Goal: Information Seeking & Learning: Learn about a topic

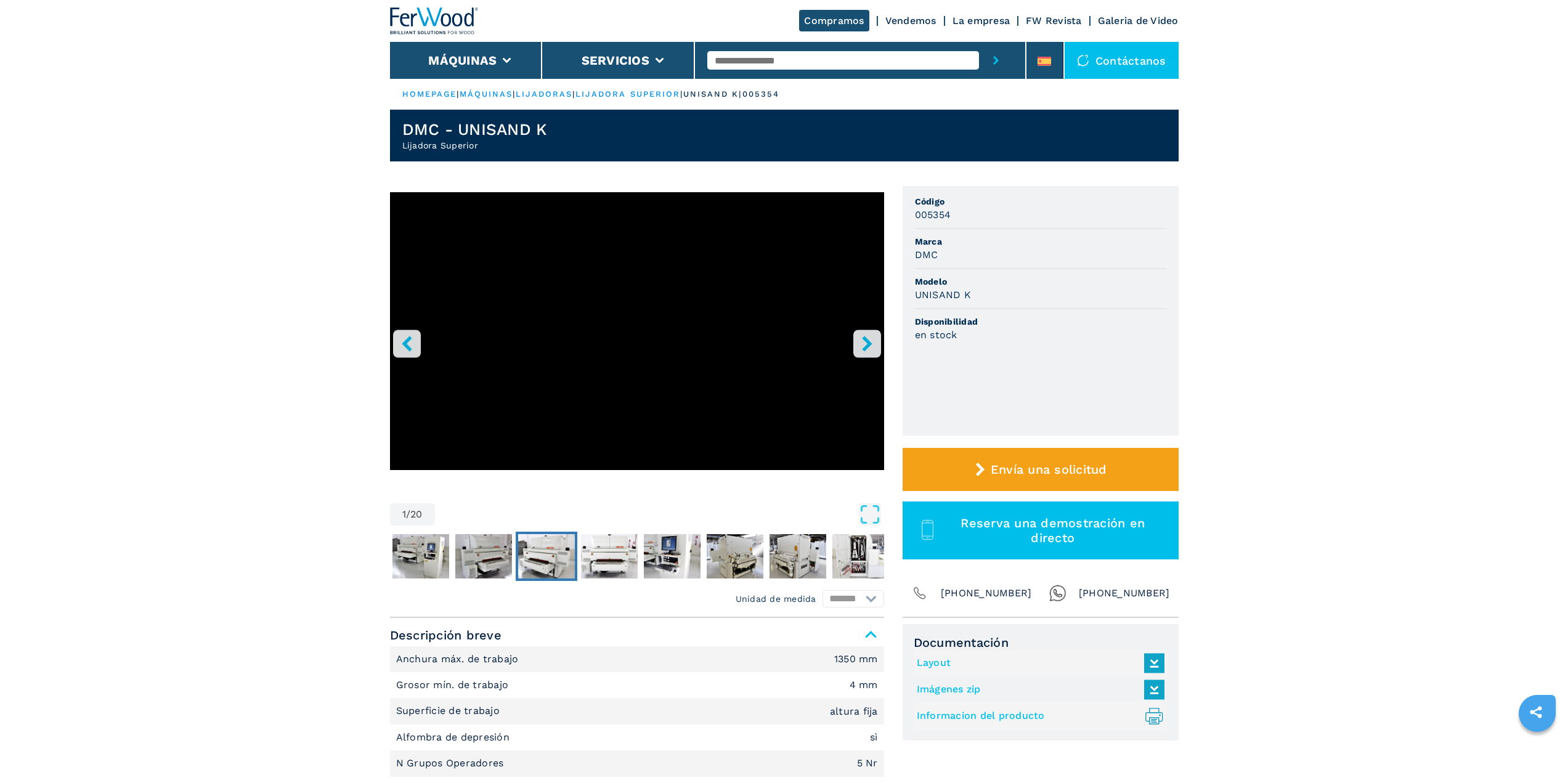
click at [539, 427] on img "Go to Slide 4" at bounding box center [546, 556] width 57 height 44
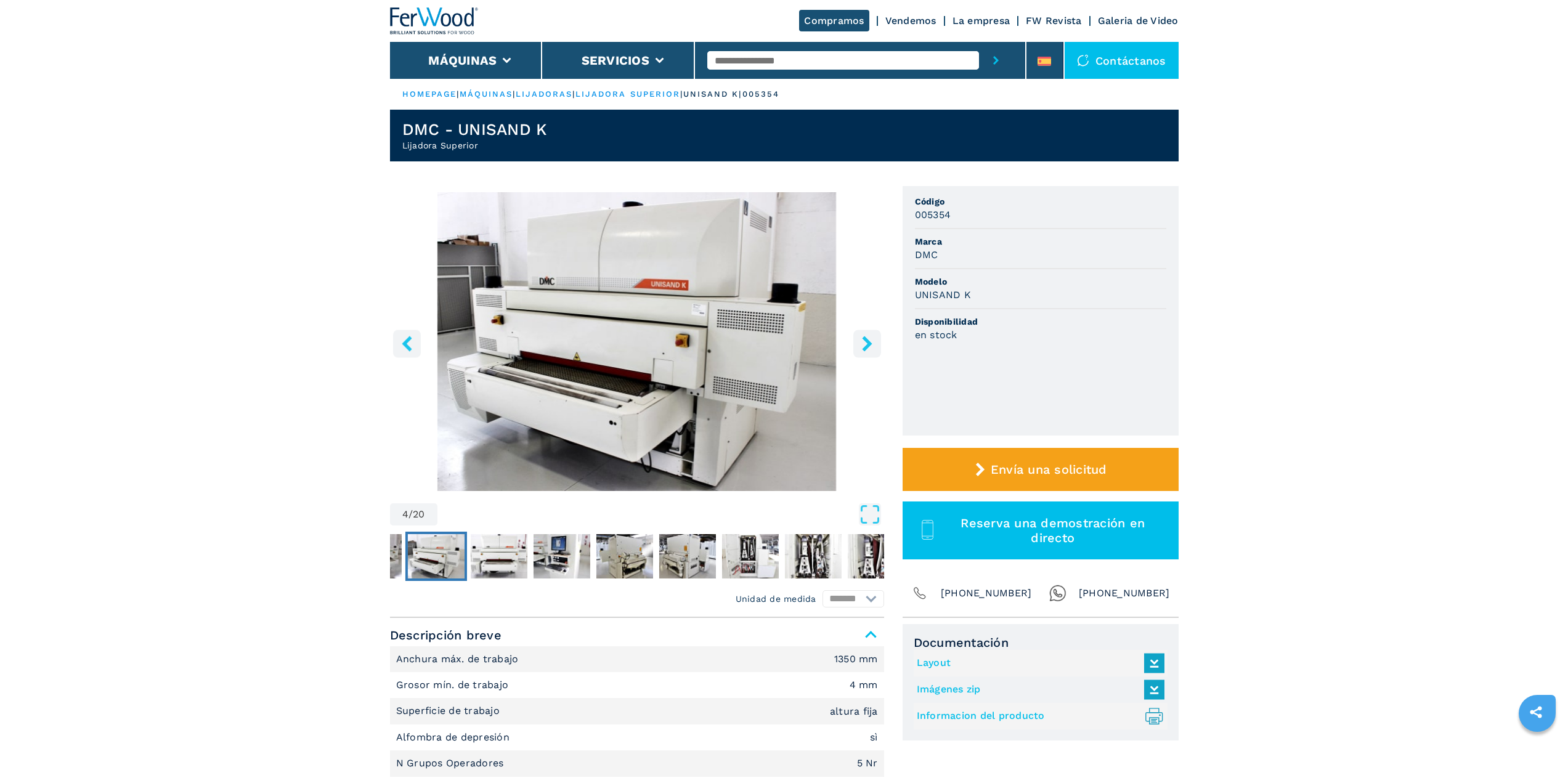
click at [628, 395] on img "Go to Slide 4" at bounding box center [637, 341] width 494 height 299
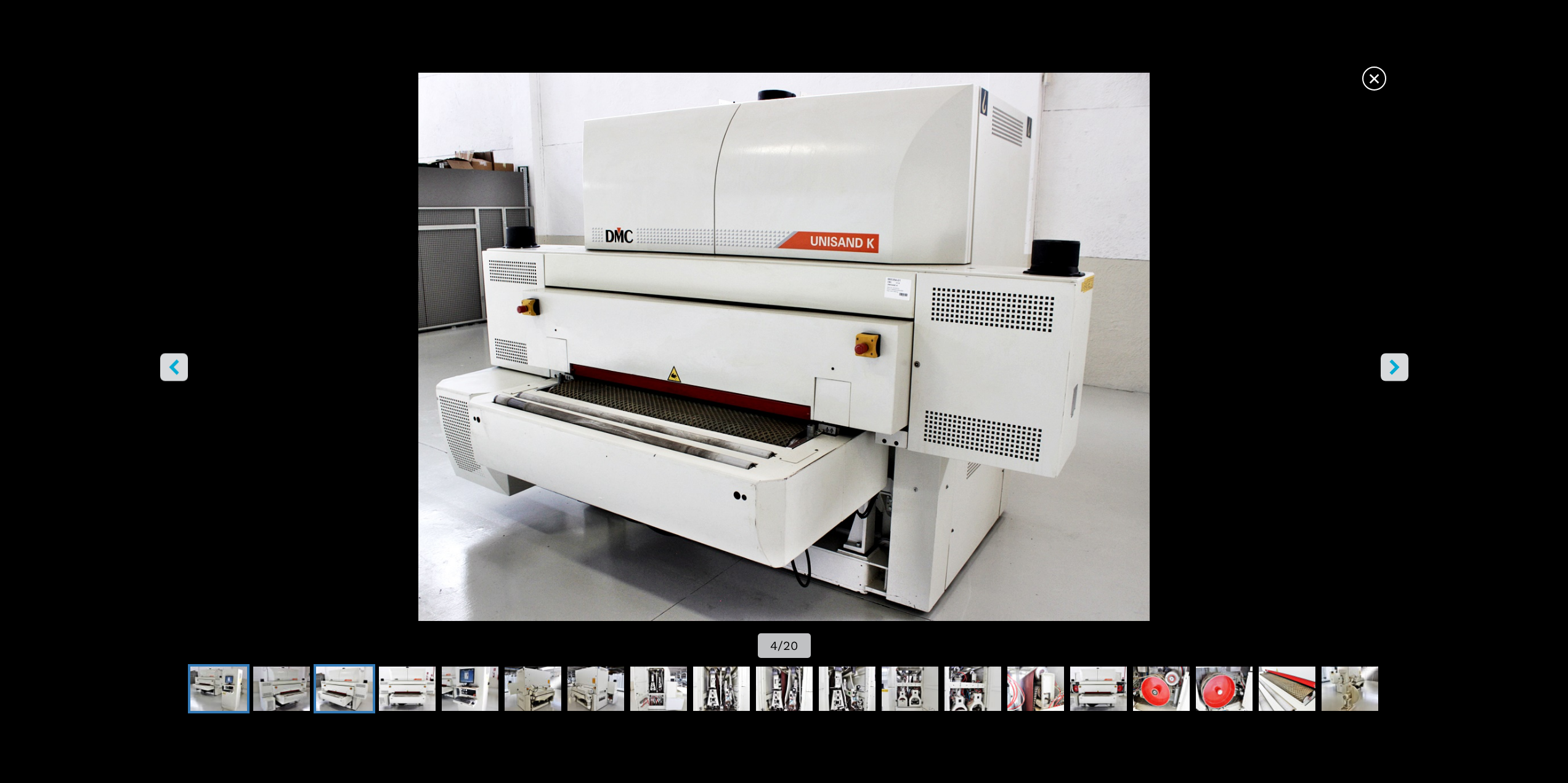
click at [232, 427] on img "Go to Slide 2" at bounding box center [219, 689] width 57 height 44
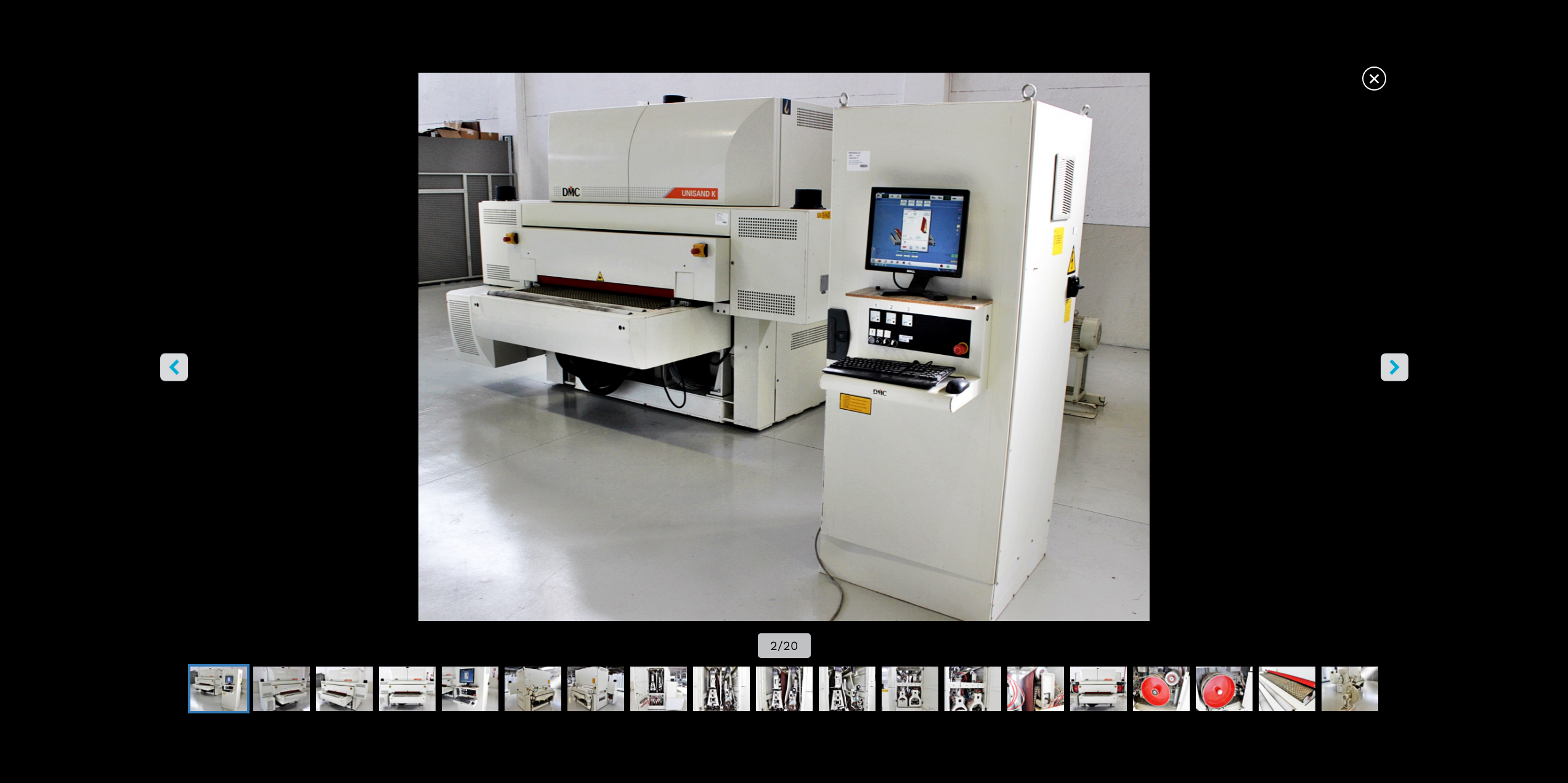
click at [937, 367] on img "Go to Slide 2" at bounding box center [784, 347] width 1411 height 549
click at [937, 367] on button "right-button" at bounding box center [1394, 367] width 28 height 28
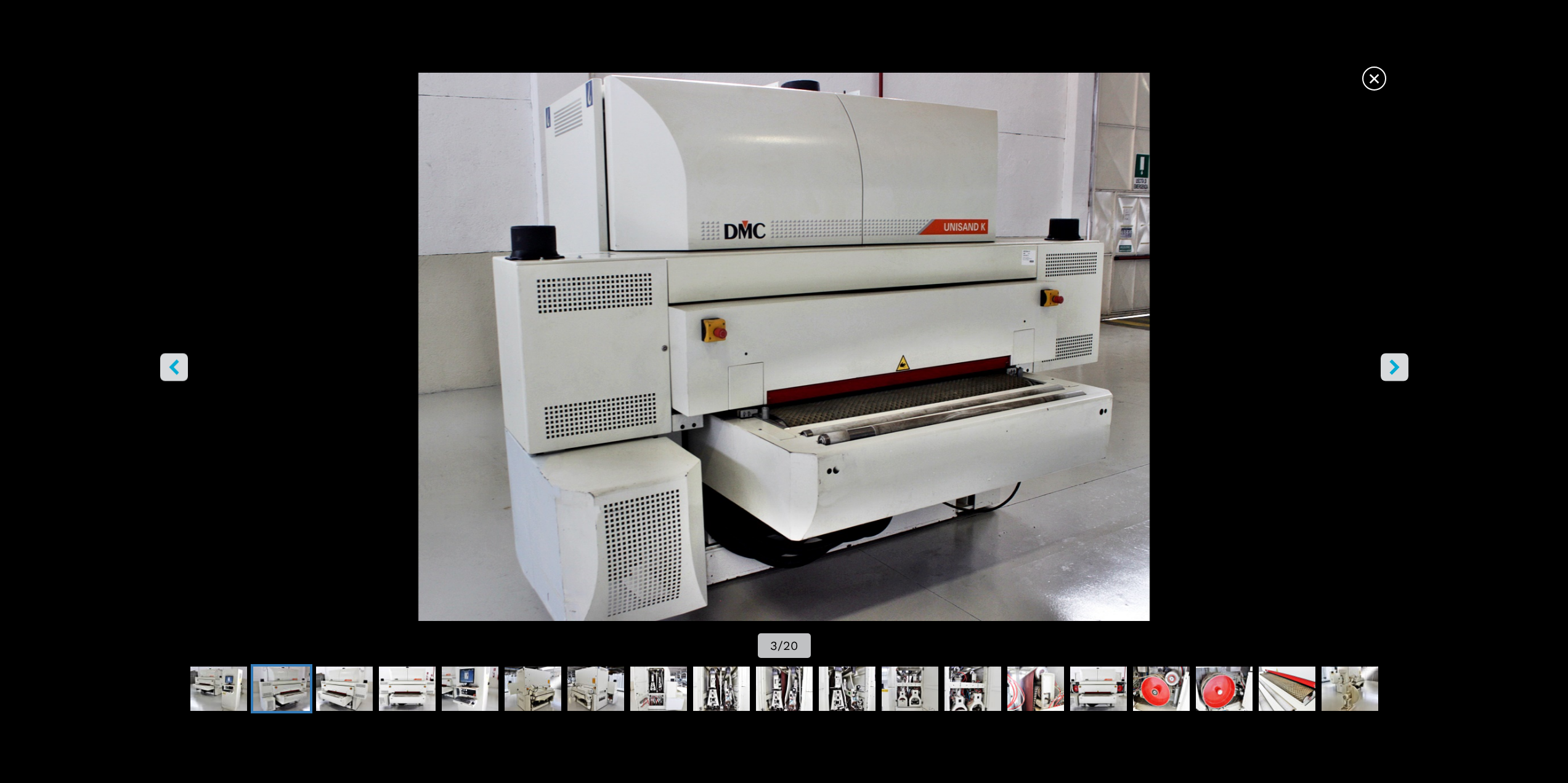
click at [937, 367] on button "right-button" at bounding box center [1394, 367] width 28 height 28
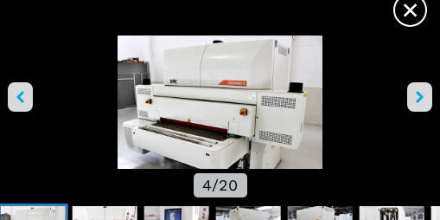
click at [413, 11] on span "×" at bounding box center [410, 6] width 30 height 30
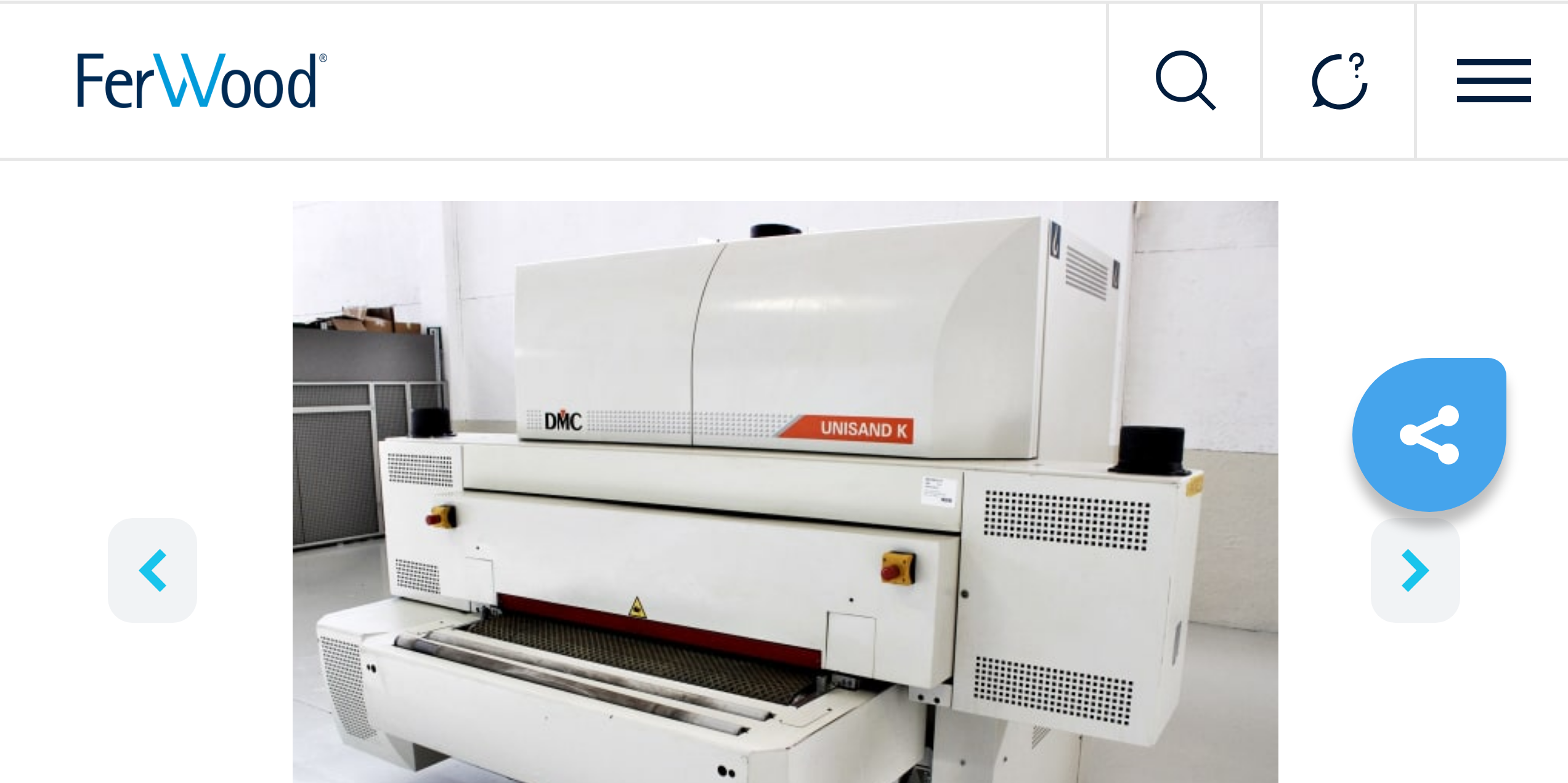
scroll to position [98, 0]
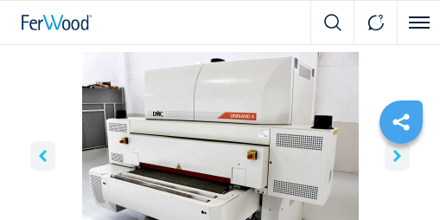
click at [266, 147] on img "Go to Slide 4" at bounding box center [220, 156] width 406 height 208
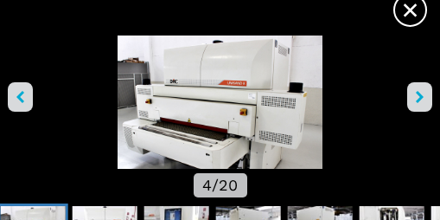
click at [409, 16] on span "×" at bounding box center [410, 6] width 30 height 30
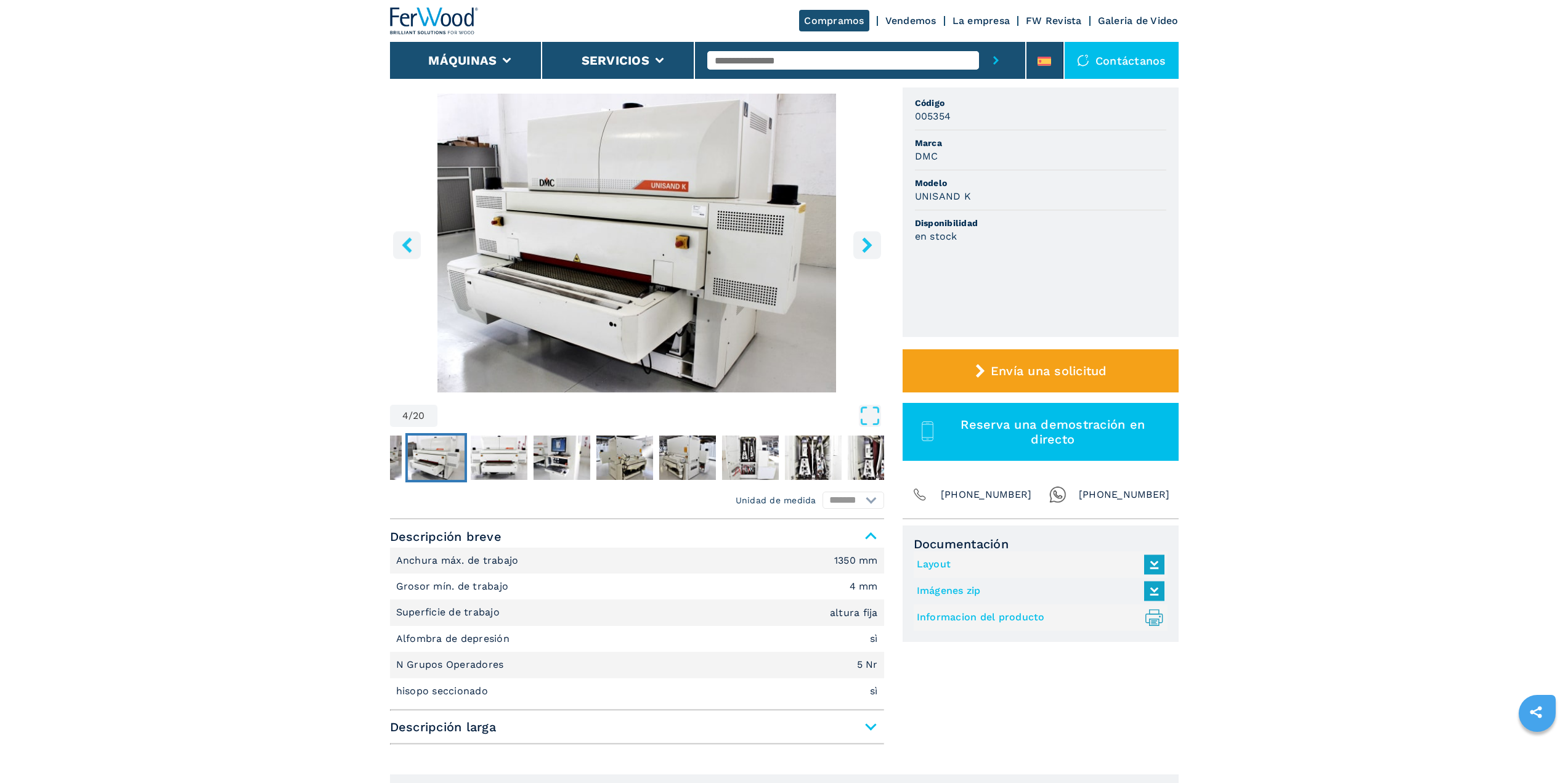
click at [539, 217] on img "Go to Slide 4" at bounding box center [637, 242] width 494 height 299
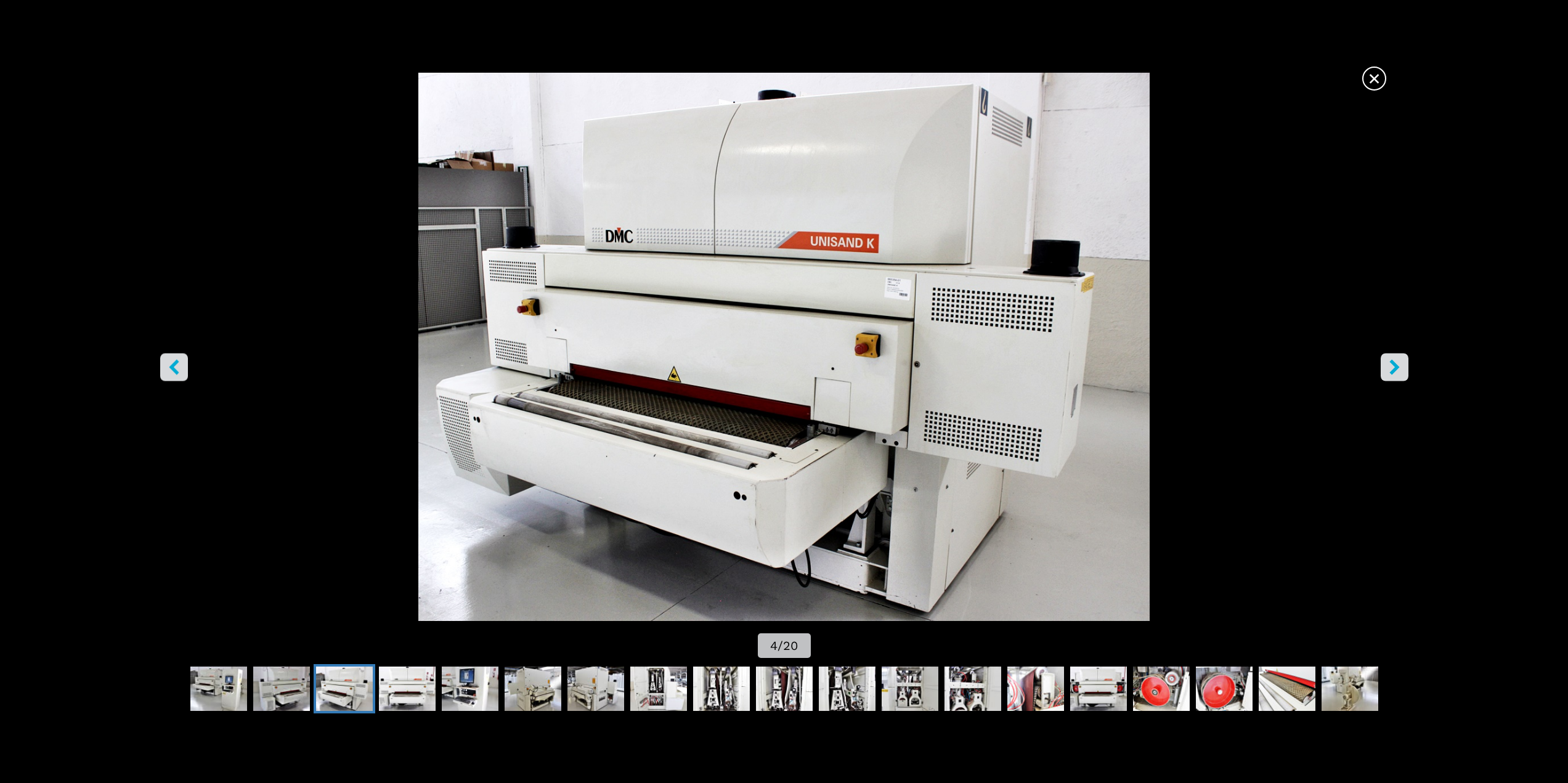
click at [937, 349] on img "Go to Slide 4" at bounding box center [784, 347] width 1411 height 549
click at [937, 373] on button "right-button" at bounding box center [1394, 367] width 28 height 28
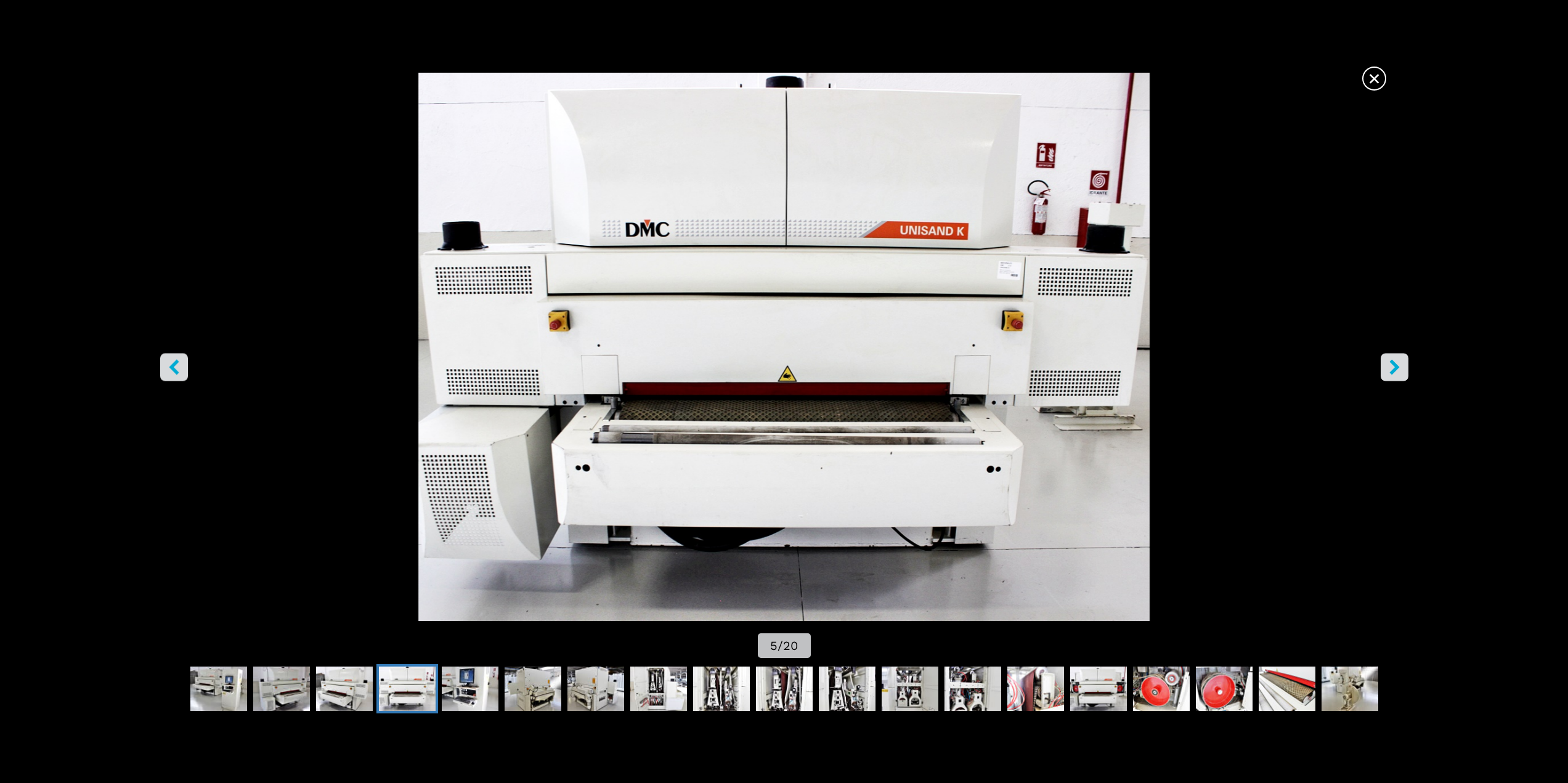
click at [937, 373] on button "right-button" at bounding box center [1394, 367] width 28 height 28
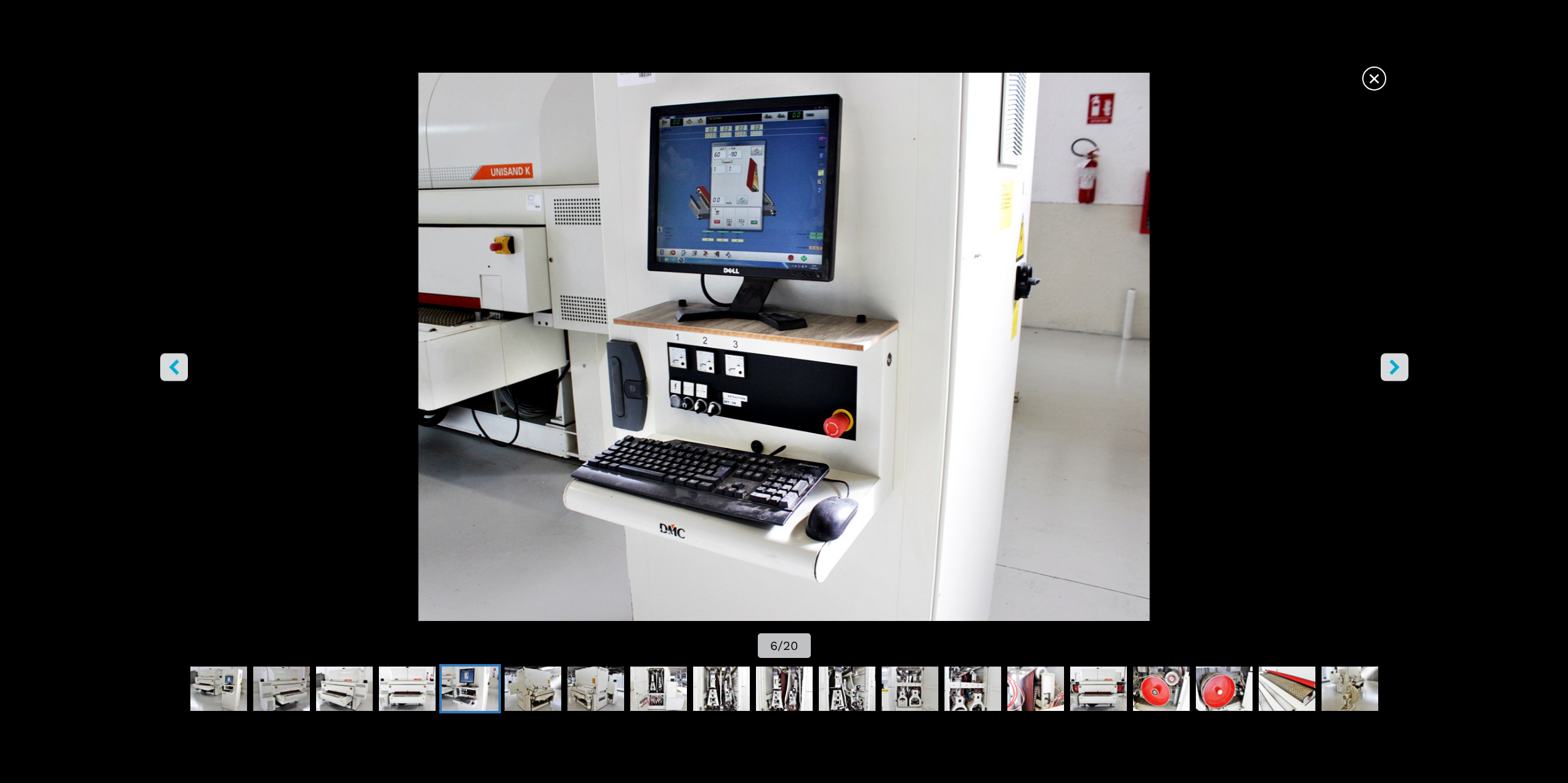
click at [937, 373] on button "right-button" at bounding box center [1394, 367] width 28 height 28
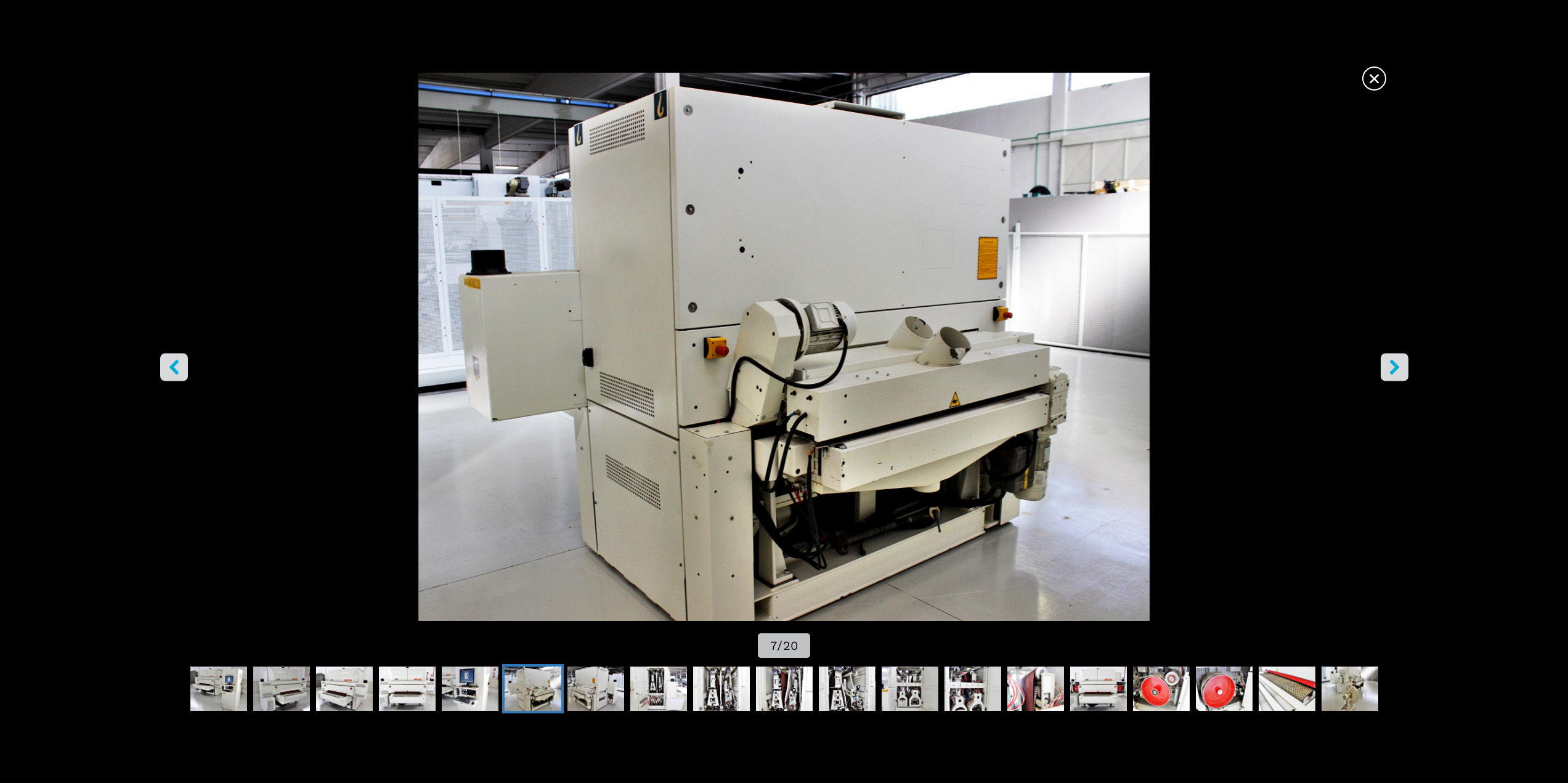
click at [167, 360] on icon "left-button" at bounding box center [175, 367] width 16 height 16
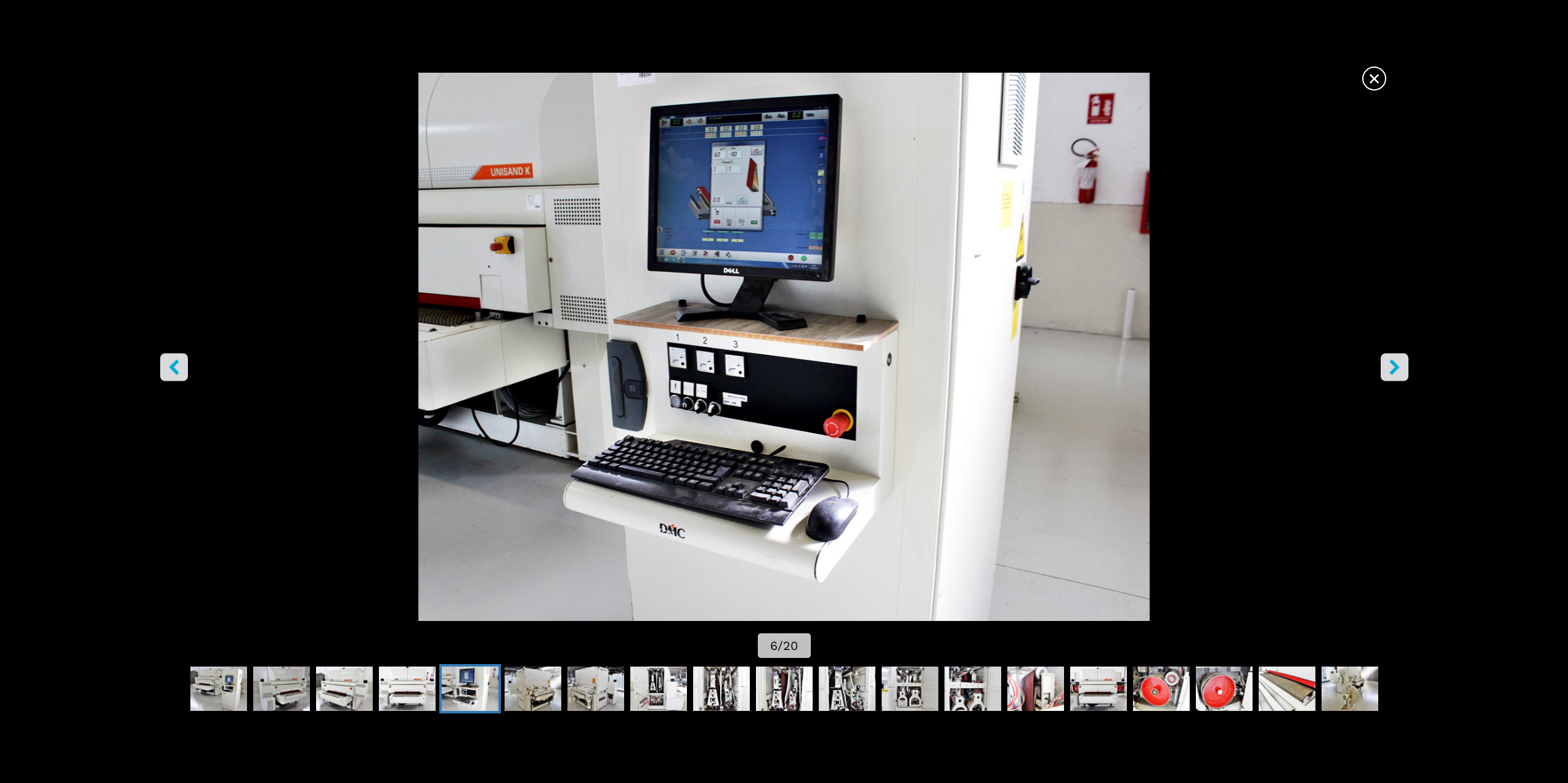
click at [937, 371] on icon "right-button" at bounding box center [1395, 367] width 16 height 16
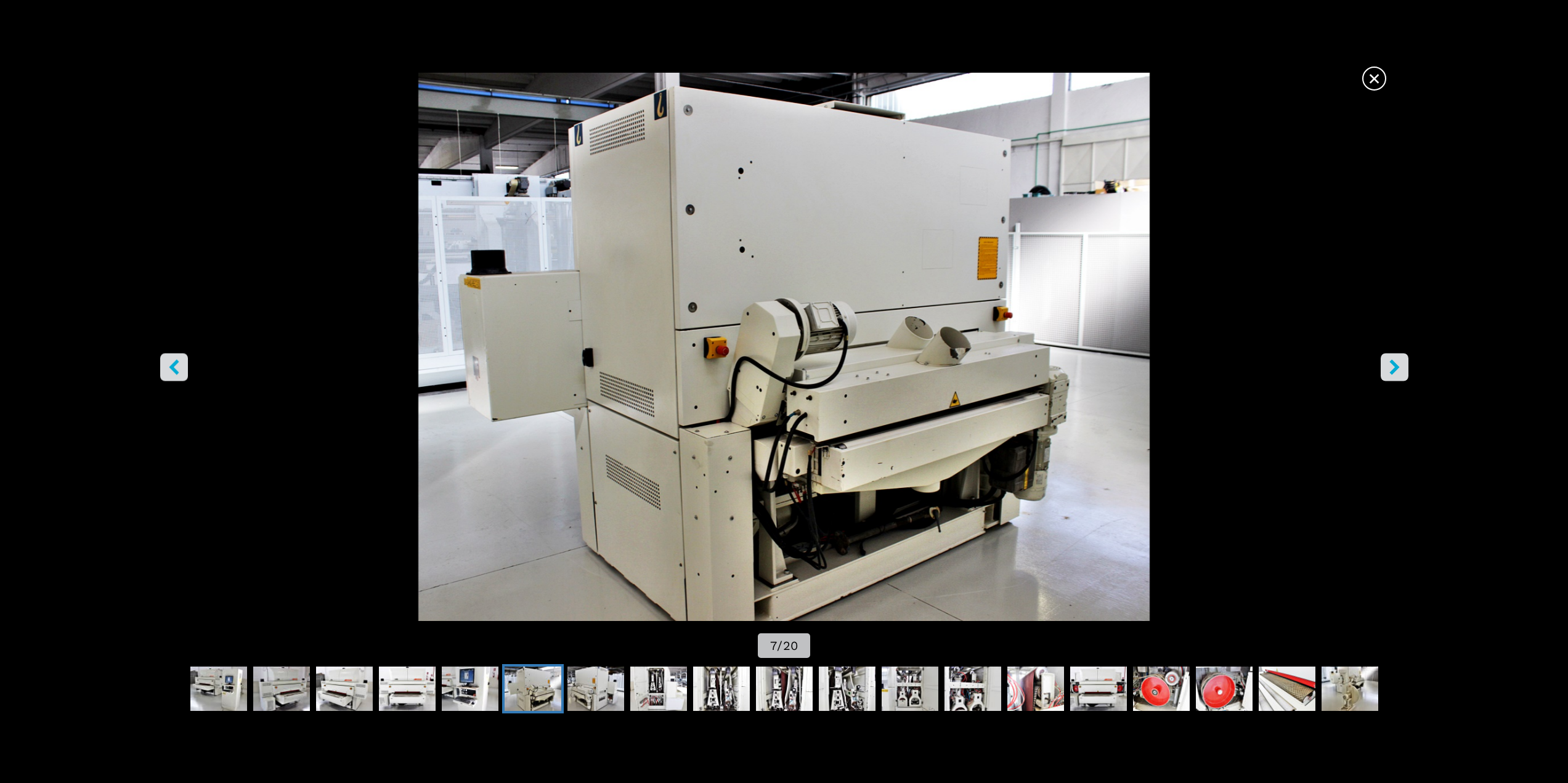
click at [937, 371] on icon "right-button" at bounding box center [1395, 367] width 16 height 16
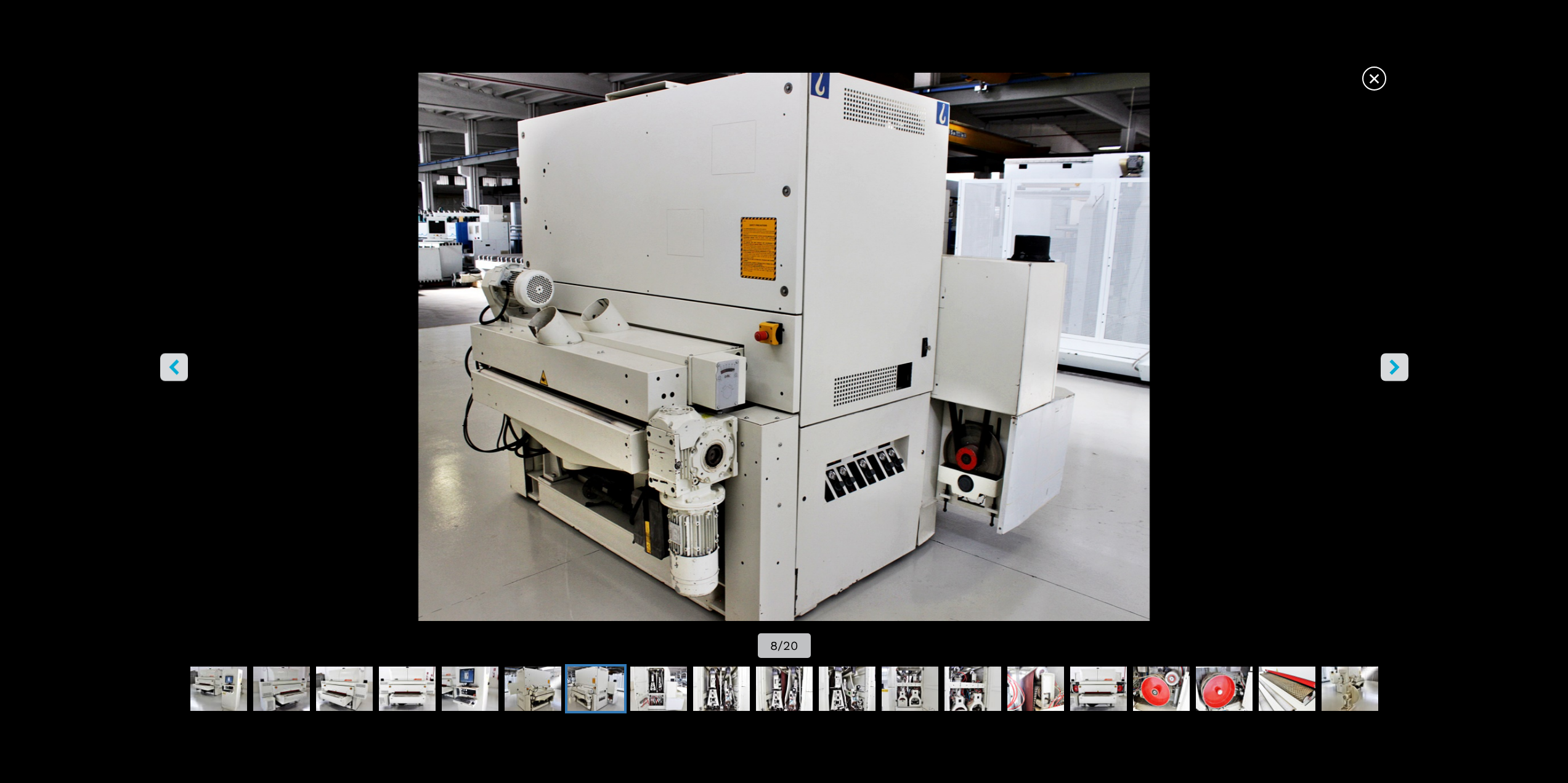
drag, startPoint x: 1397, startPoint y: 371, endPoint x: 1329, endPoint y: 280, distance: 113.6
click at [937, 280] on img "Go to Slide 8" at bounding box center [784, 347] width 1411 height 549
click at [937, 362] on icon "right-button" at bounding box center [1395, 367] width 16 height 16
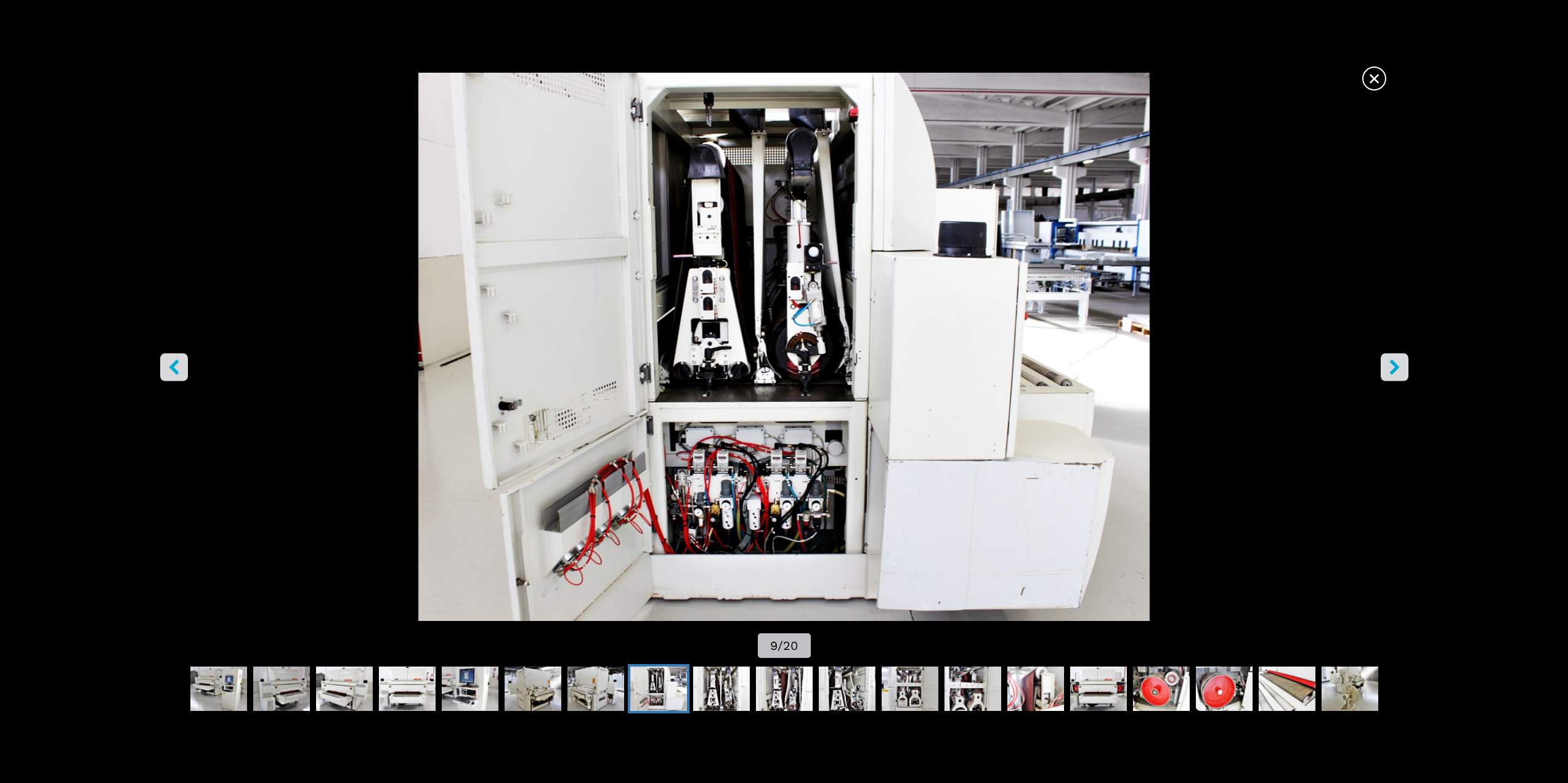
click at [937, 362] on icon "right-button" at bounding box center [1395, 367] width 16 height 16
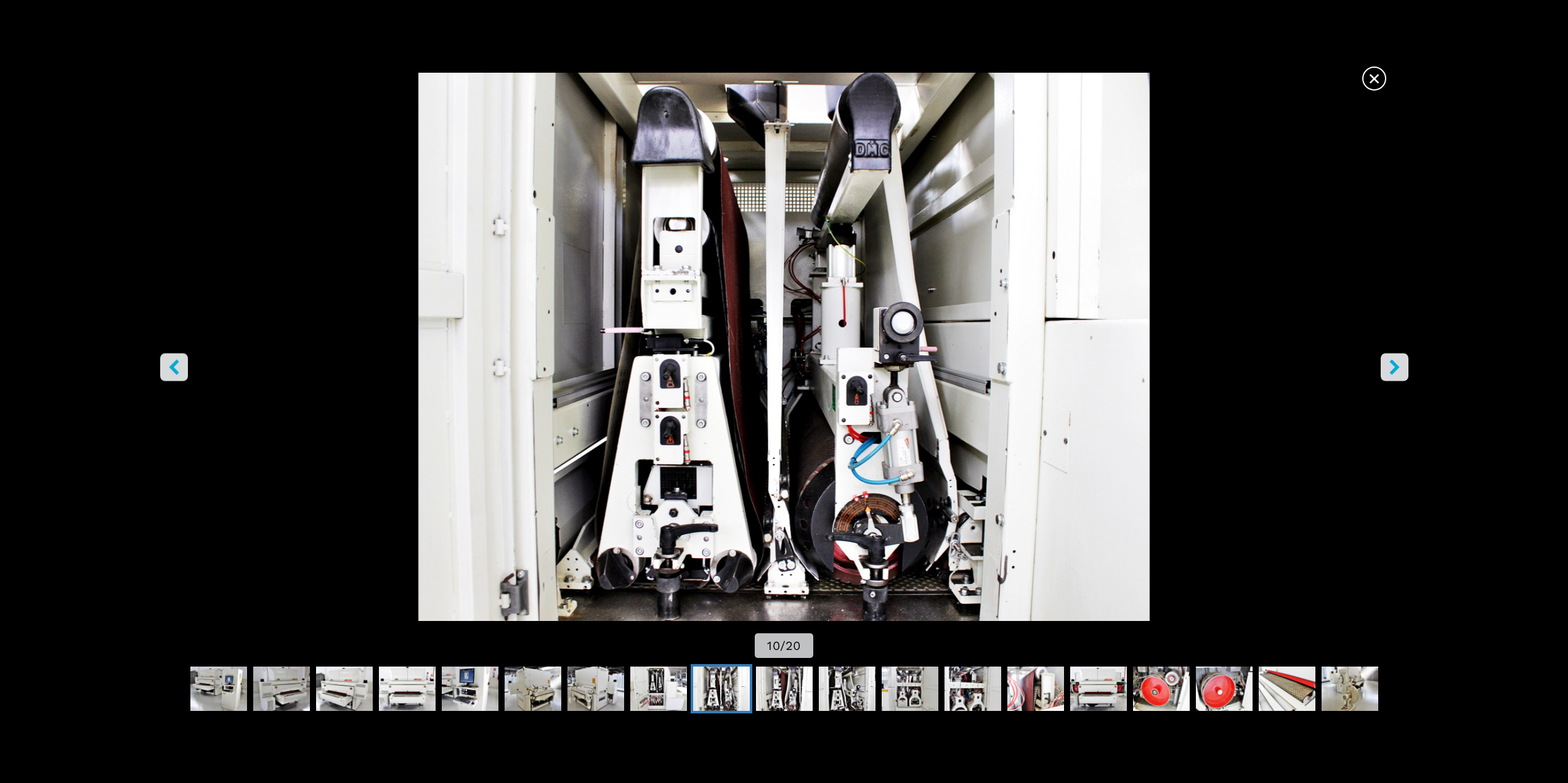
click at [937, 363] on icon "right-button" at bounding box center [1395, 367] width 16 height 16
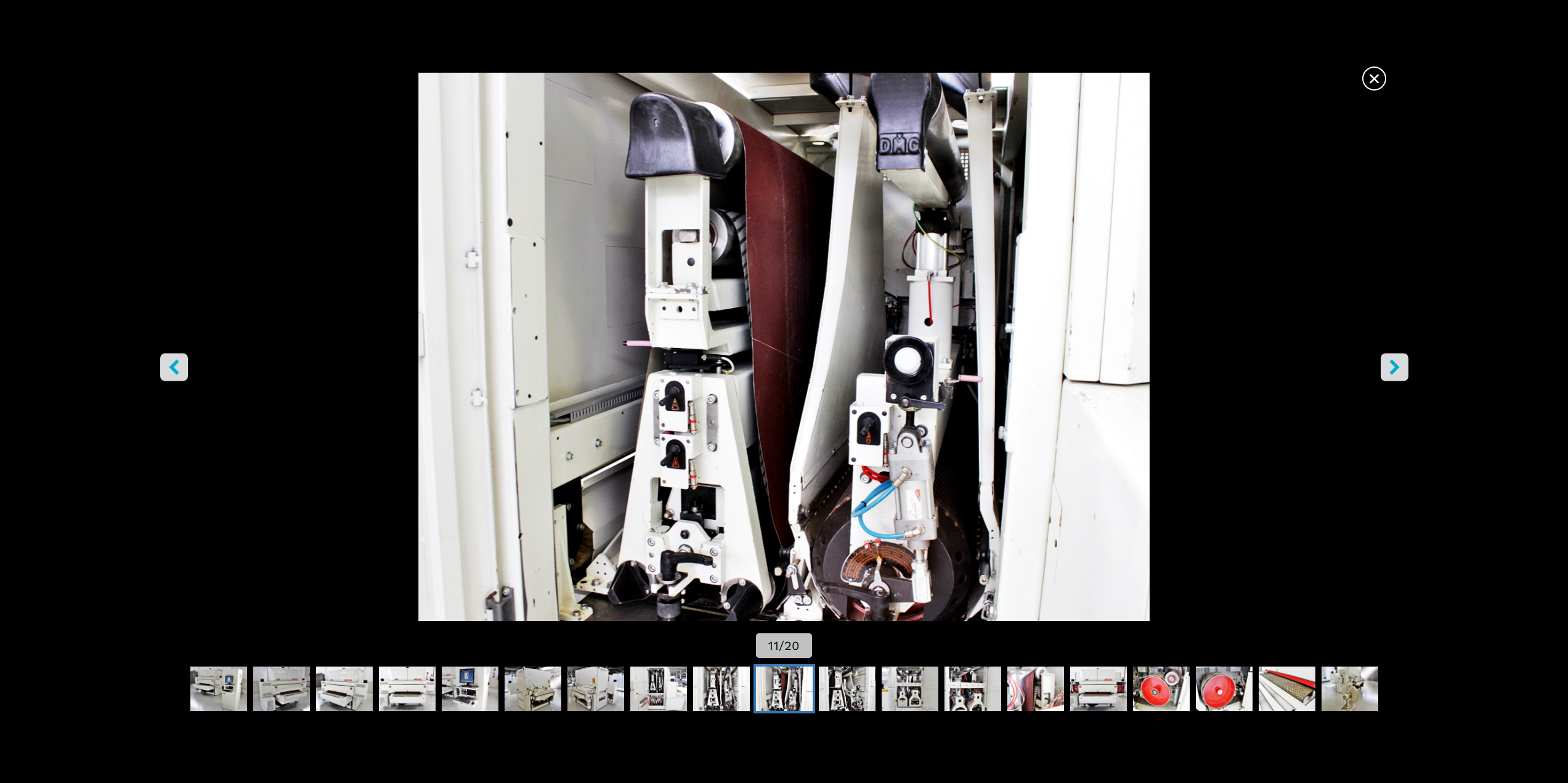
click at [937, 363] on icon "right-button" at bounding box center [1395, 367] width 16 height 16
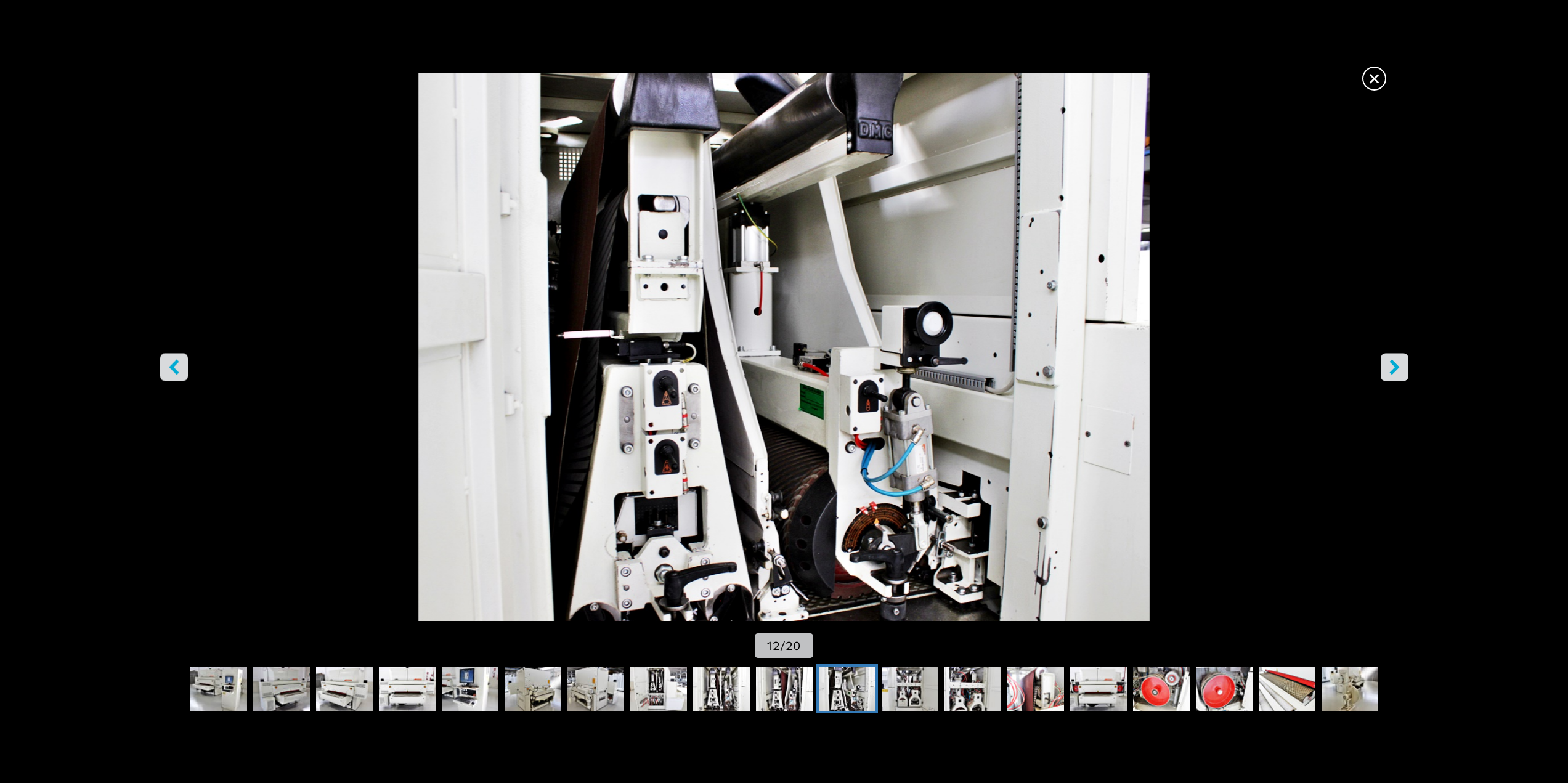
click at [937, 363] on icon "right-button" at bounding box center [1394, 367] width 10 height 16
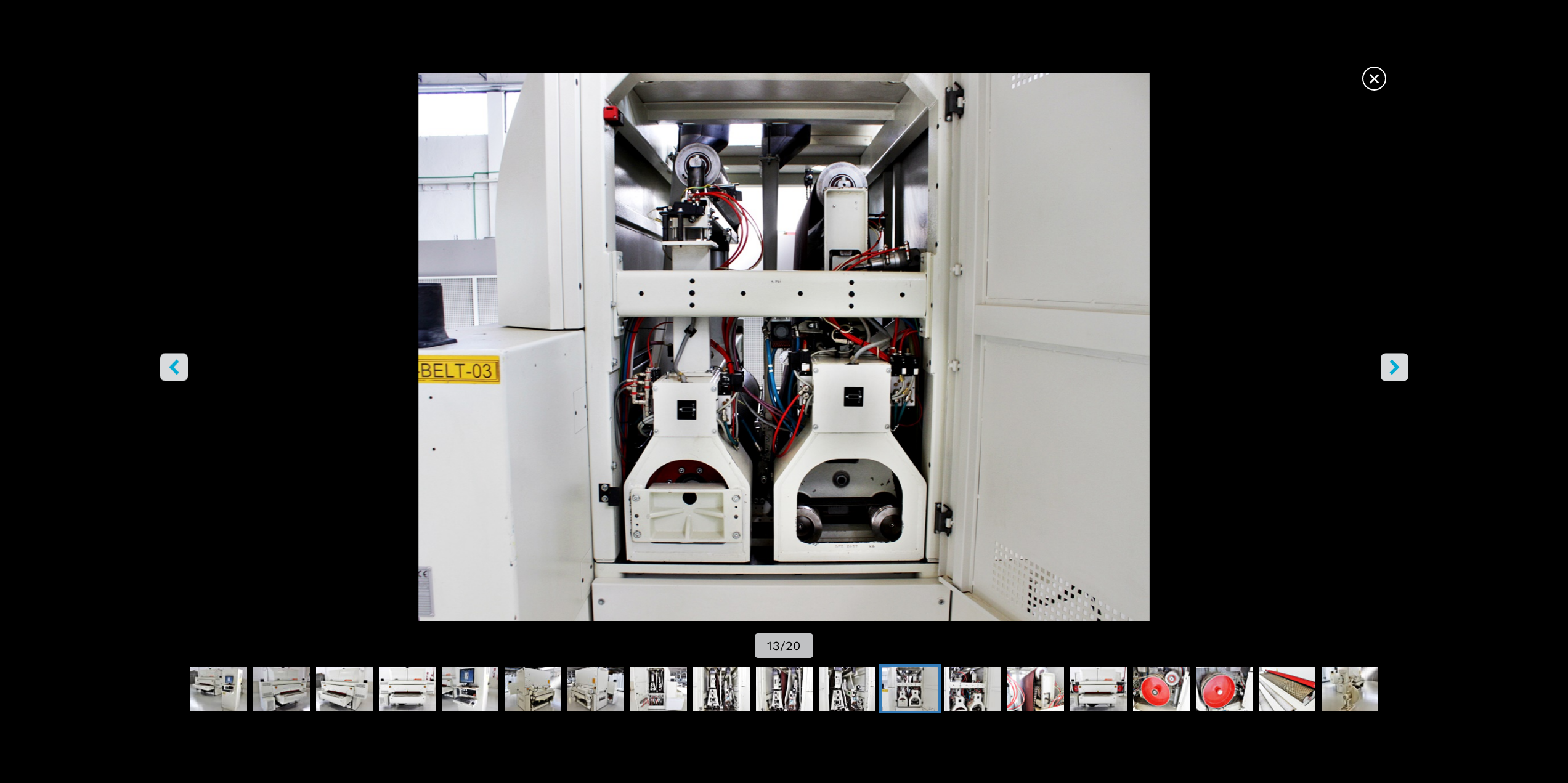
click at [937, 363] on icon "right-button" at bounding box center [1394, 367] width 10 height 16
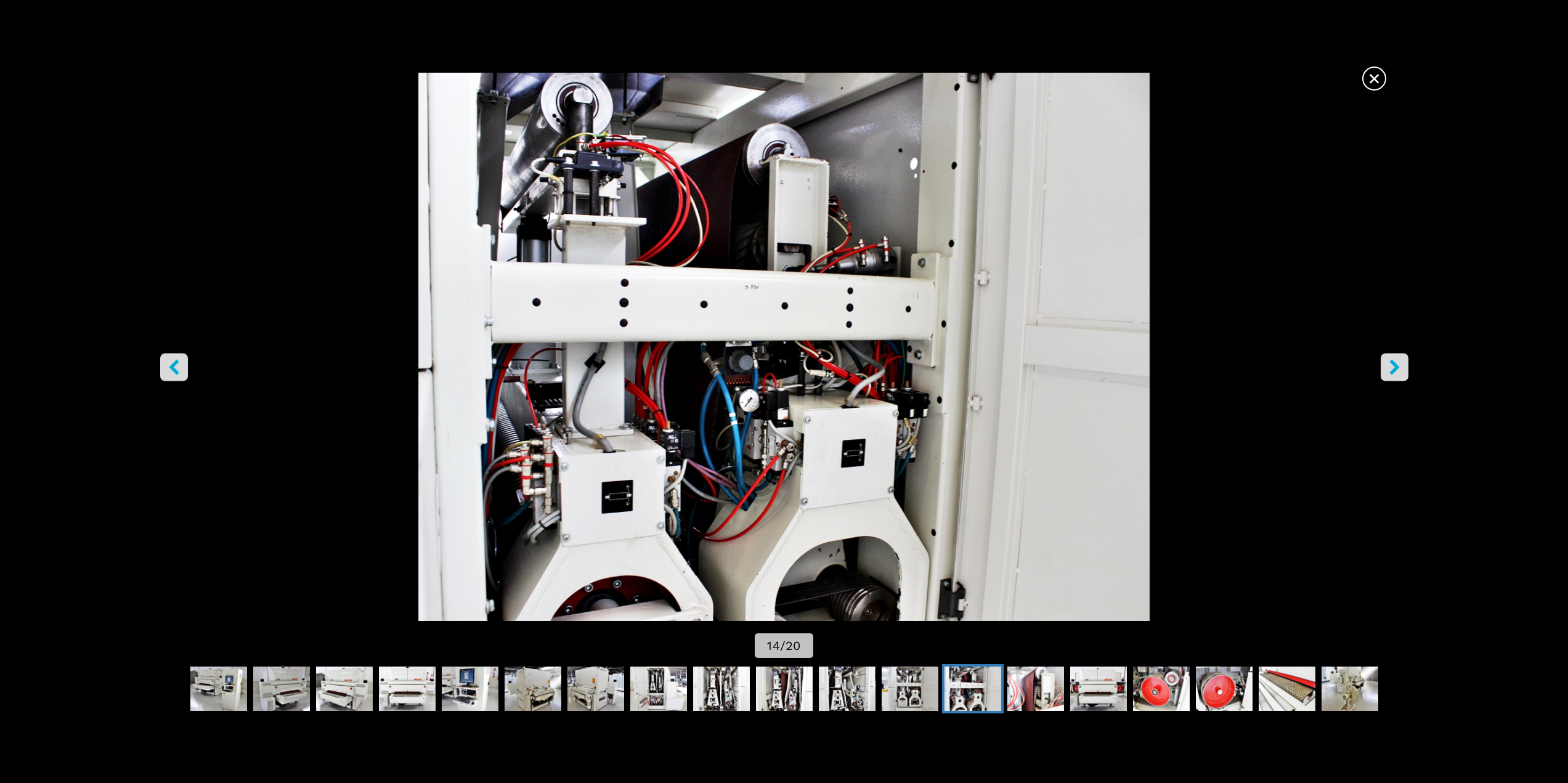
click at [937, 363] on icon "right-button" at bounding box center [1394, 367] width 10 height 16
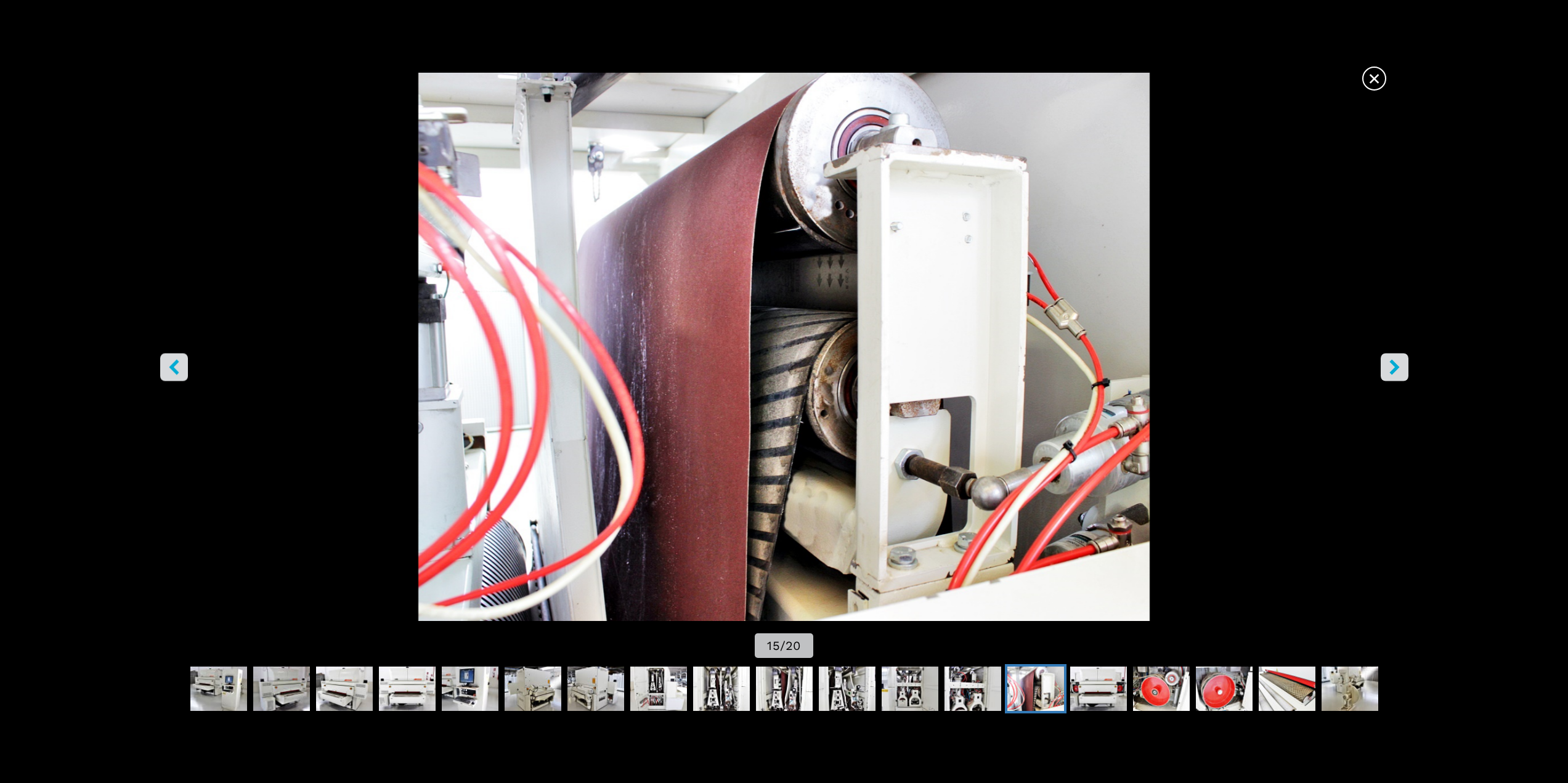
click at [937, 363] on icon "right-button" at bounding box center [1394, 367] width 10 height 16
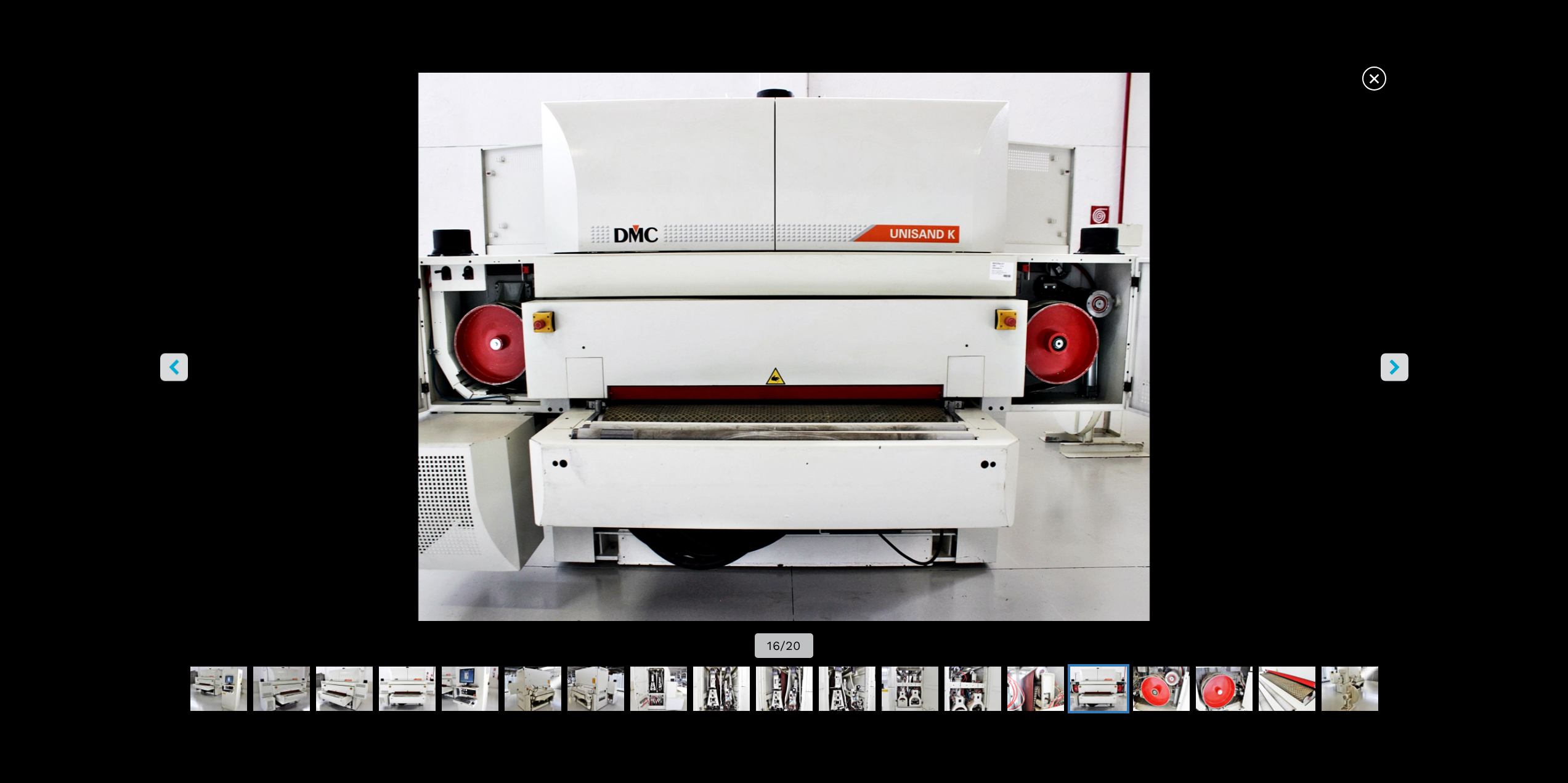
click at [937, 362] on icon "right-button" at bounding box center [1394, 367] width 10 height 16
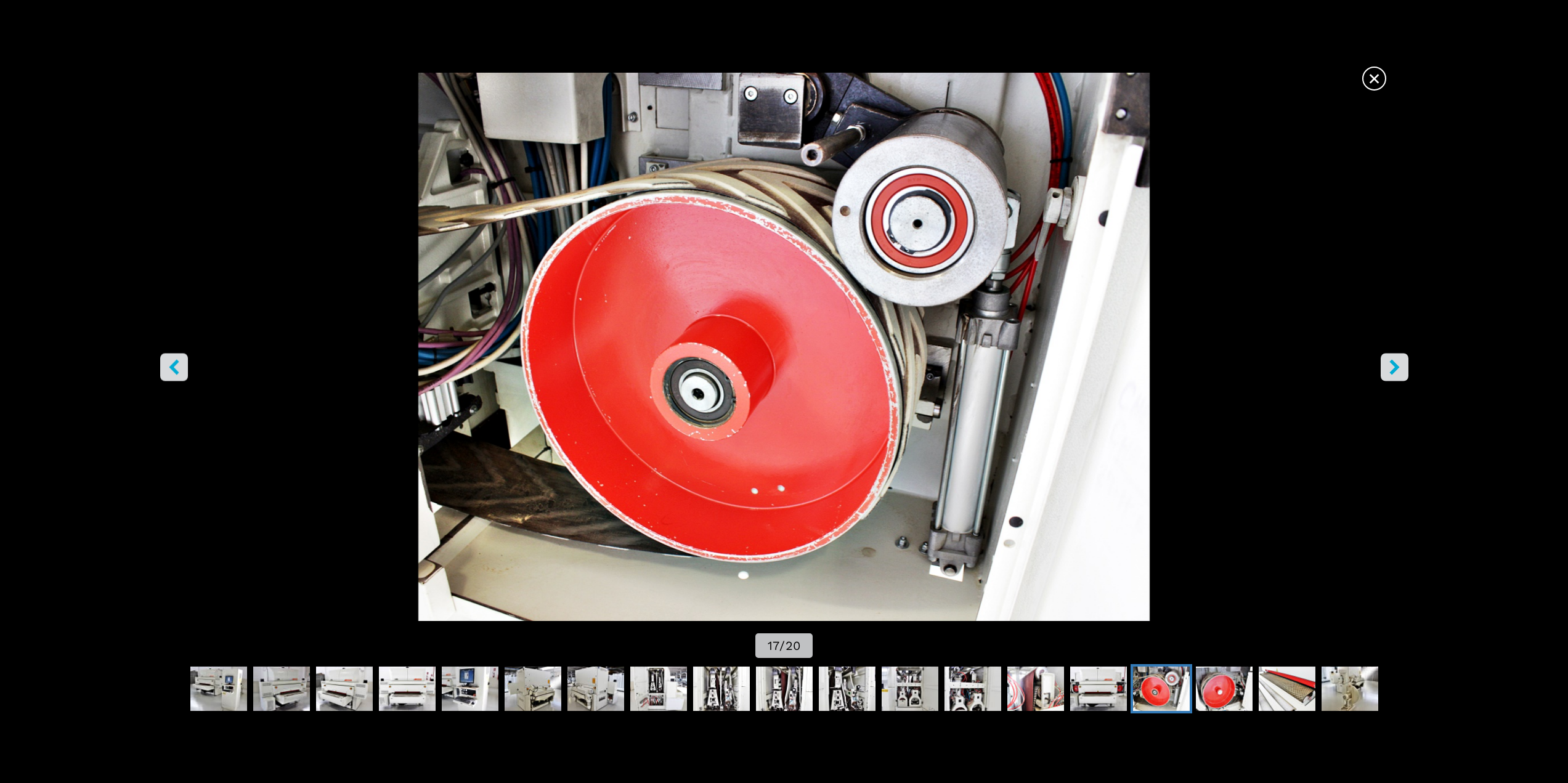
click at [937, 362] on icon "right-button" at bounding box center [1395, 367] width 16 height 16
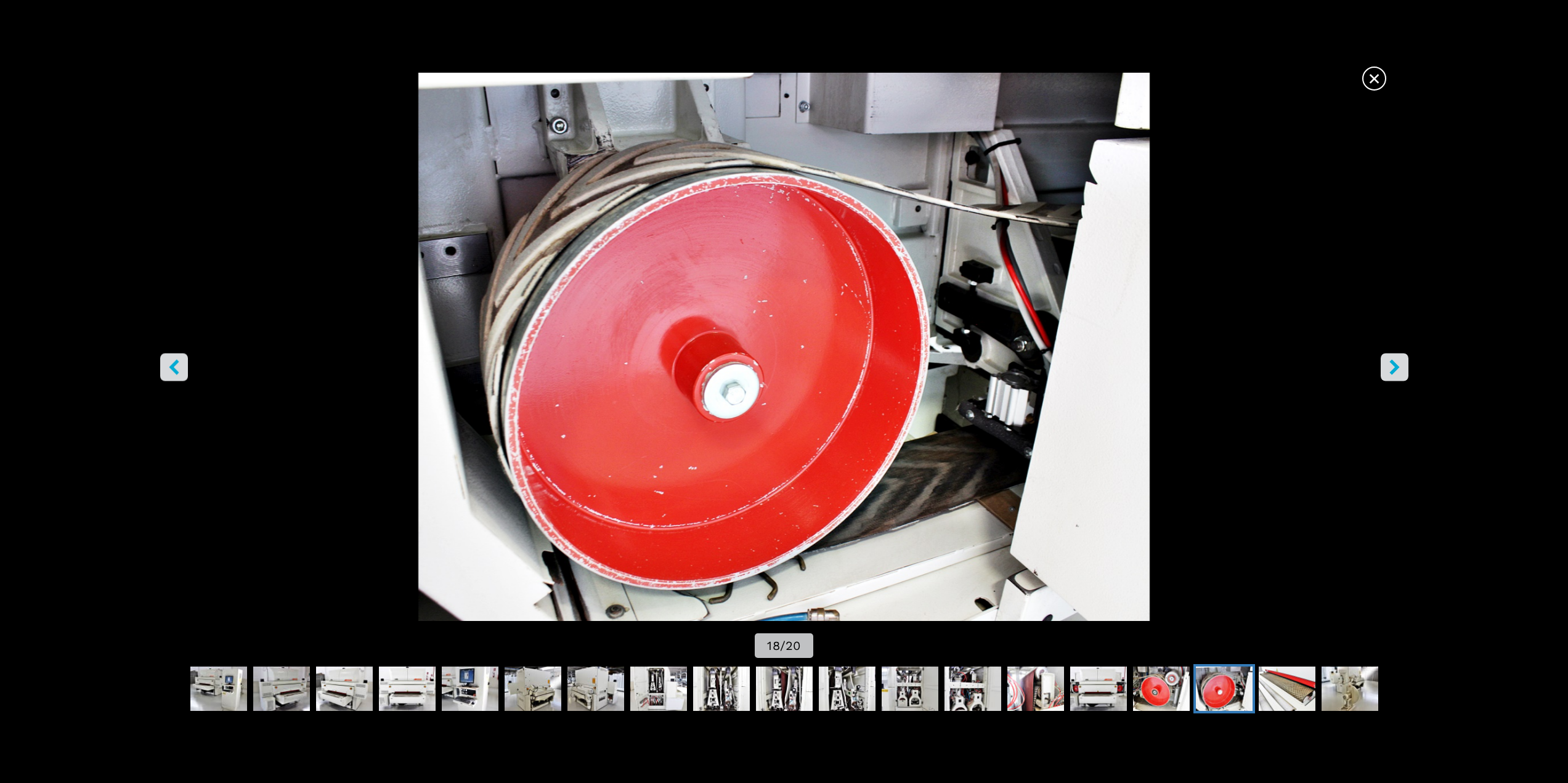
click at [937, 362] on icon "right-button" at bounding box center [1395, 367] width 16 height 16
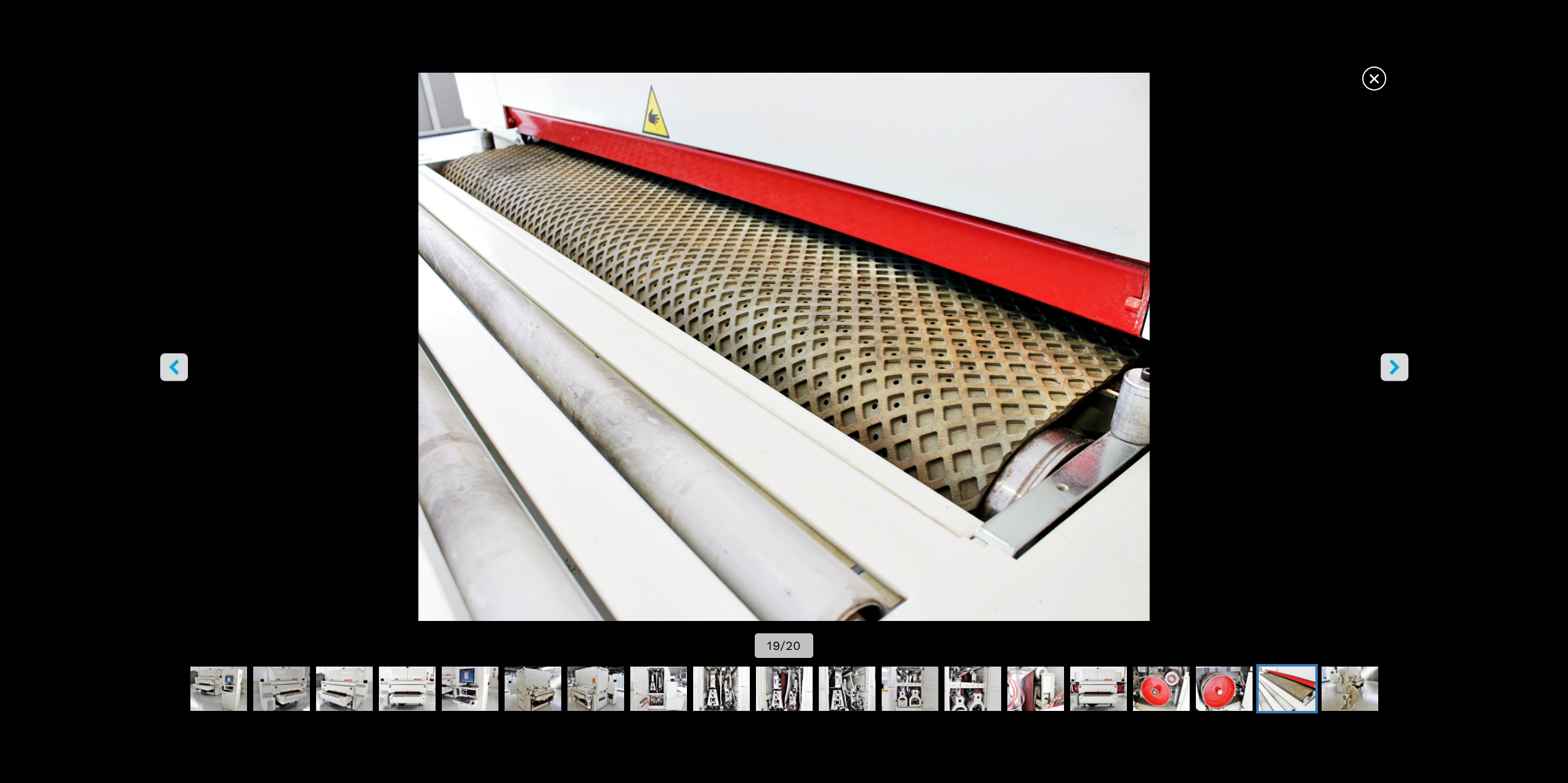
click at [937, 362] on icon "right-button" at bounding box center [1395, 367] width 16 height 16
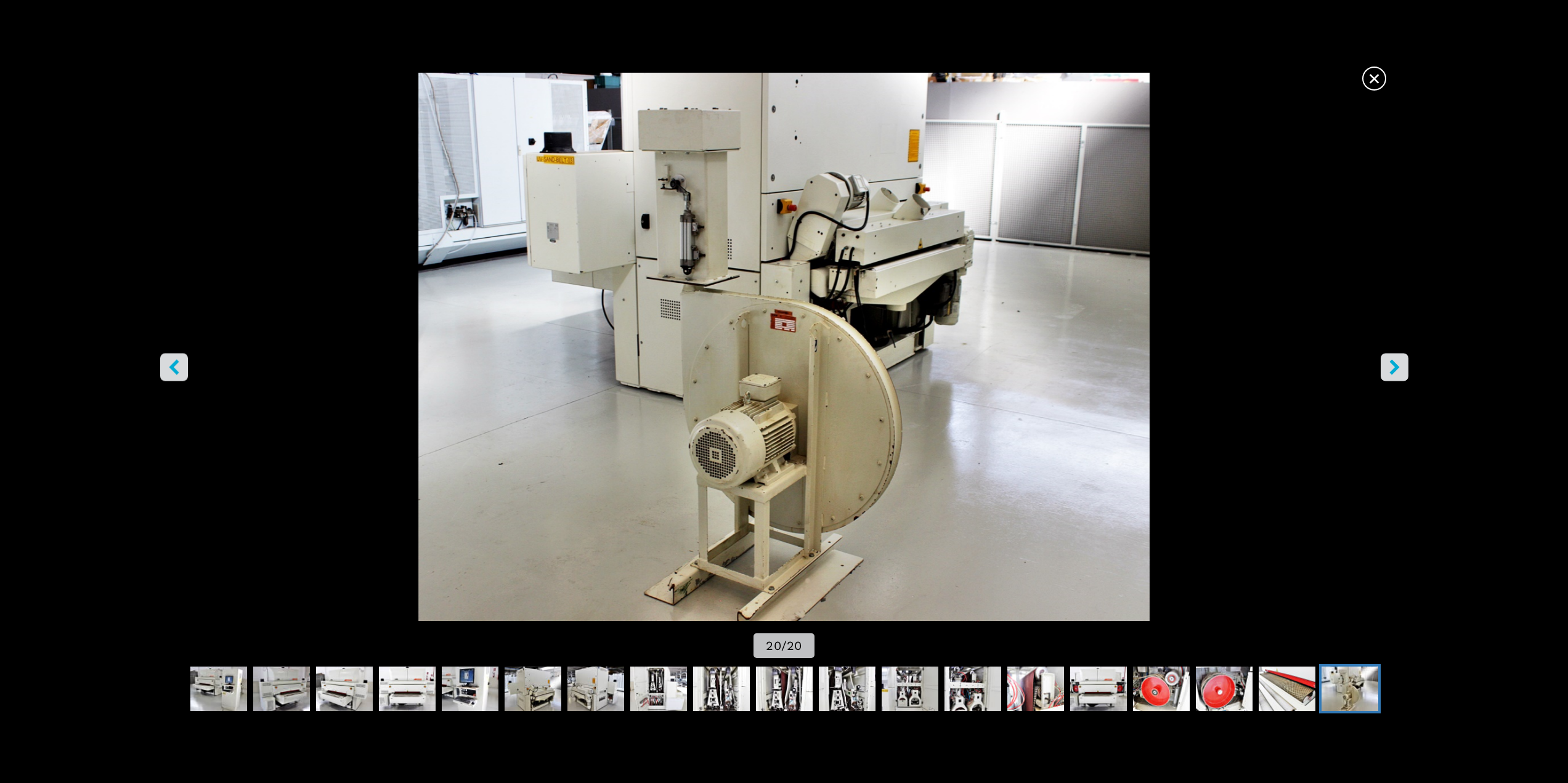
drag, startPoint x: 1388, startPoint y: 362, endPoint x: 1377, endPoint y: 308, distance: 55.1
click at [937, 308] on img "Go to Slide 20" at bounding box center [784, 347] width 1411 height 549
click at [937, 369] on icon "right-button" at bounding box center [1394, 367] width 10 height 16
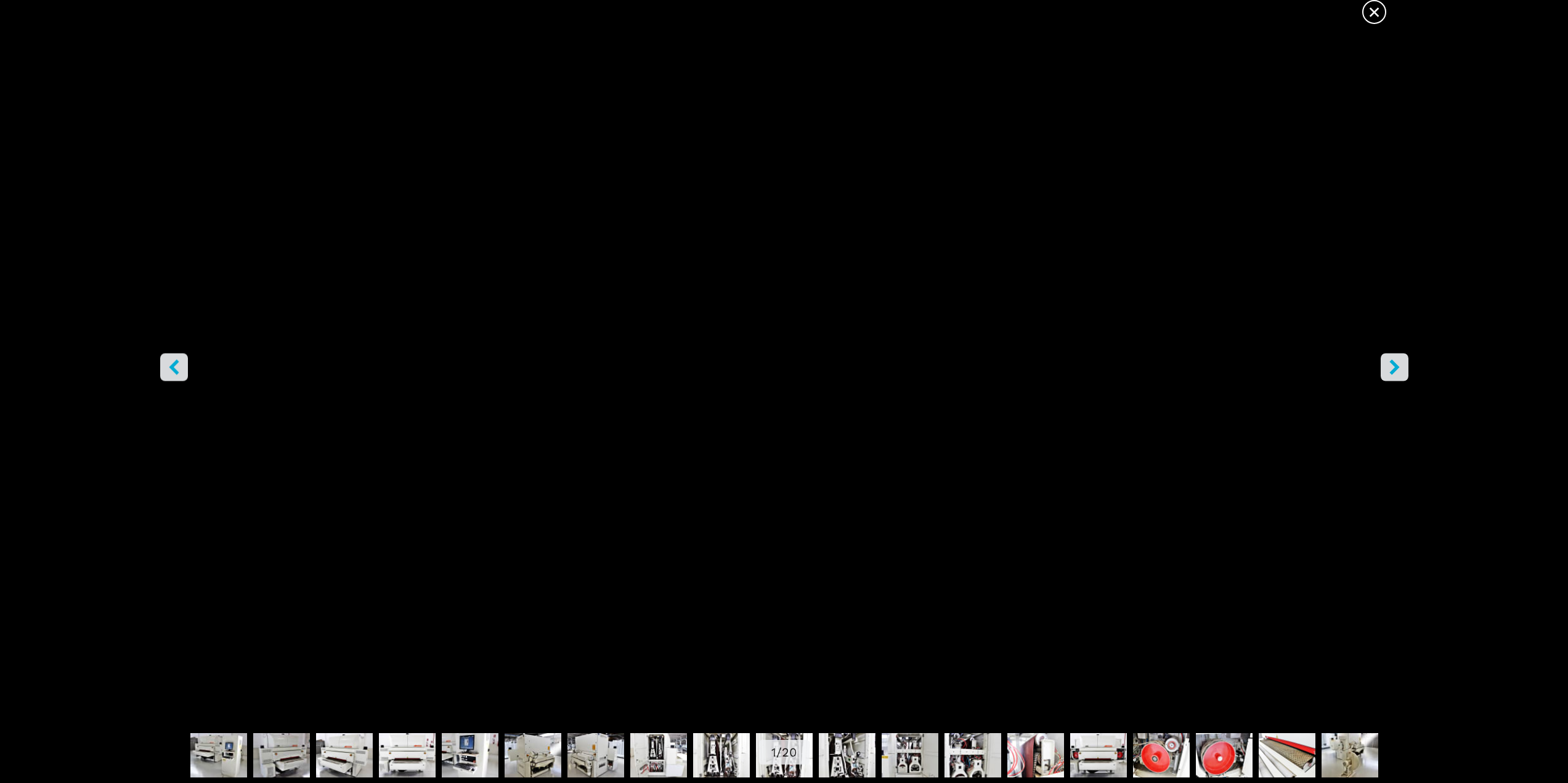
click at [937, 15] on span "×" at bounding box center [1374, 9] width 21 height 21
